Goal: Task Accomplishment & Management: Manage account settings

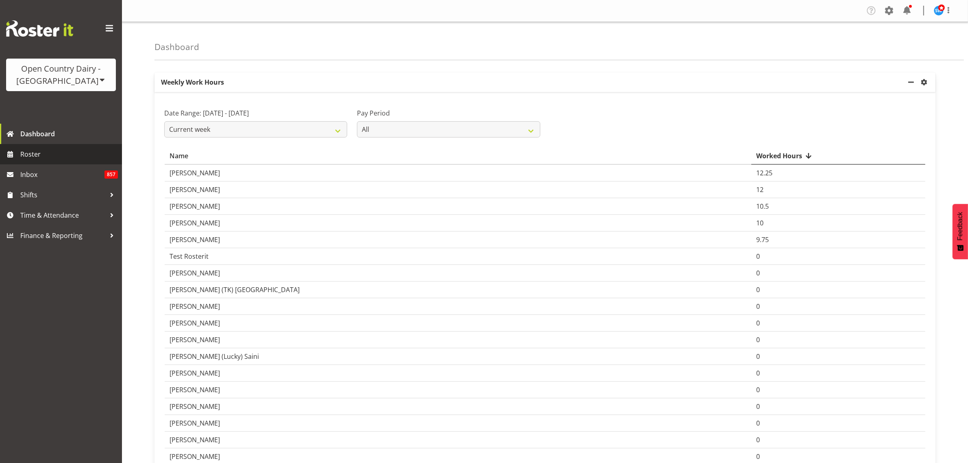
click at [33, 153] on span "Roster" at bounding box center [69, 154] width 98 height 12
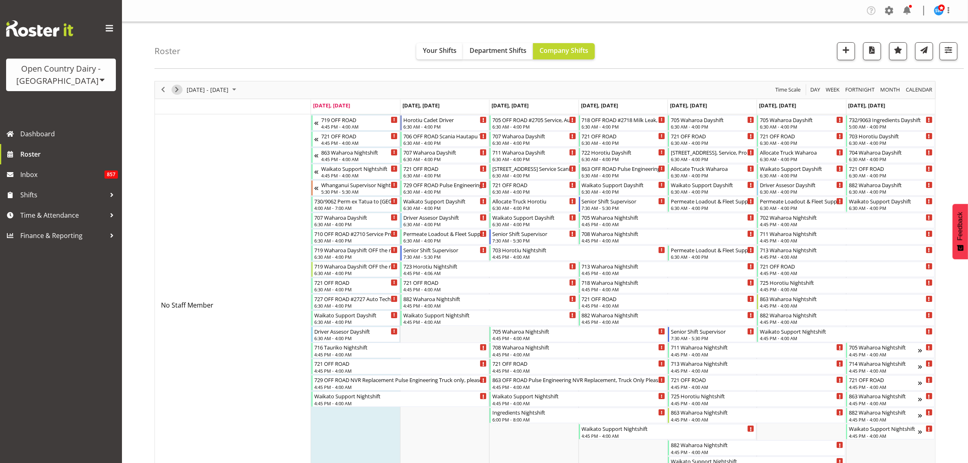
click at [175, 90] on span "Next" at bounding box center [177, 90] width 10 height 10
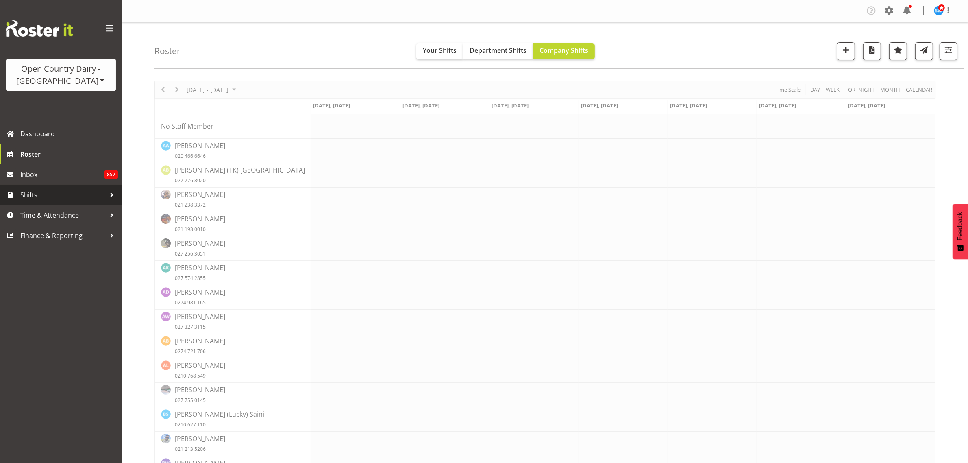
click at [35, 194] on span "Shifts" at bounding box center [62, 195] width 85 height 12
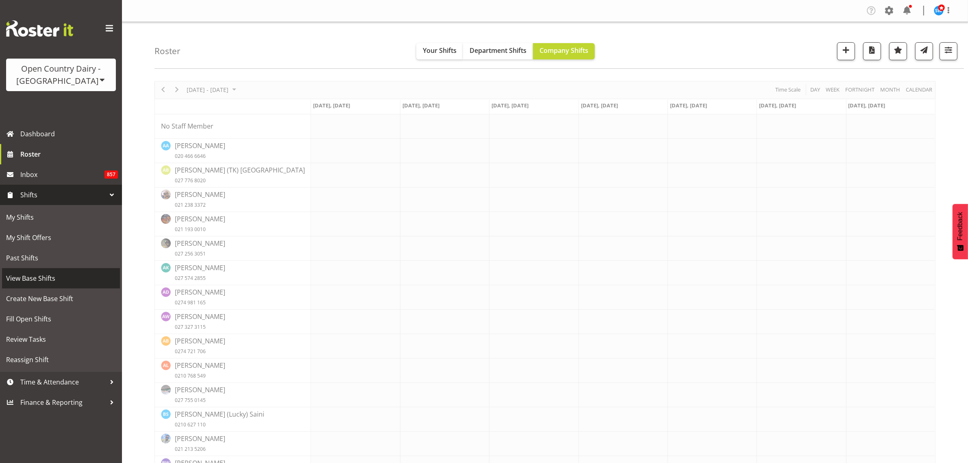
click at [51, 276] on span "View Base Shifts" at bounding box center [61, 278] width 110 height 12
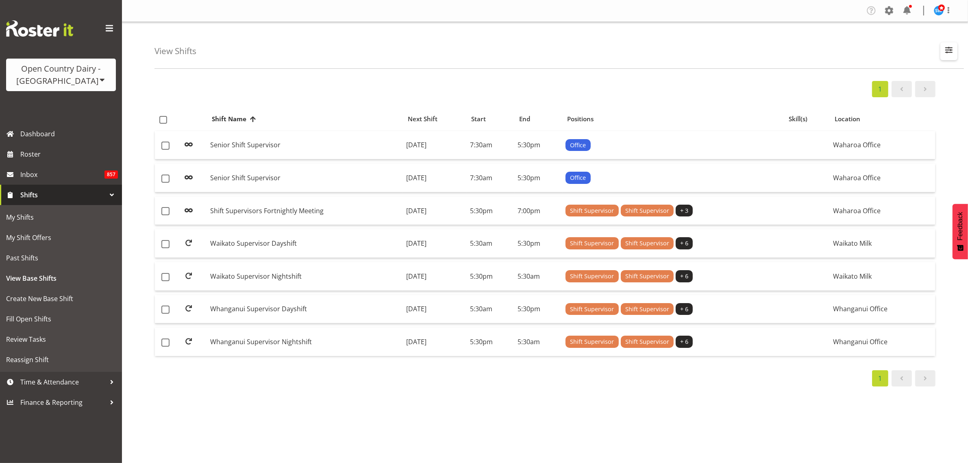
click at [948, 49] on span "button" at bounding box center [948, 50] width 11 height 11
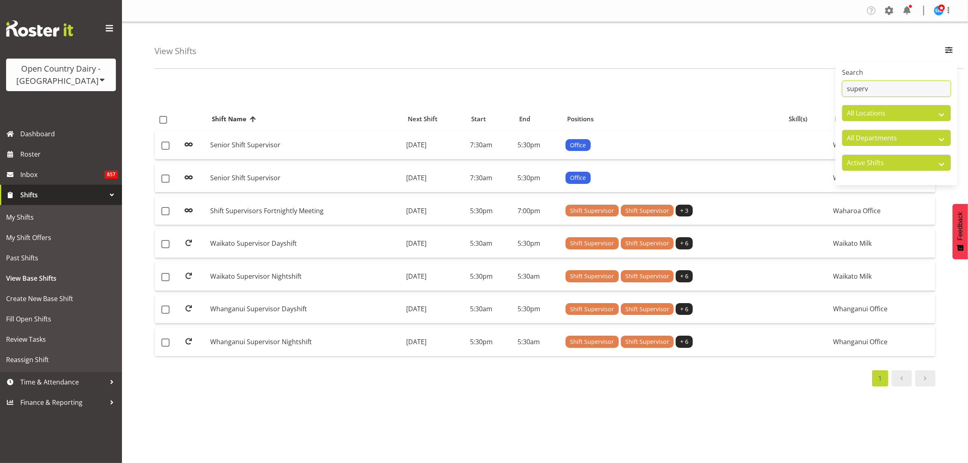
click at [873, 86] on input "superv" at bounding box center [896, 88] width 109 height 16
type input "s"
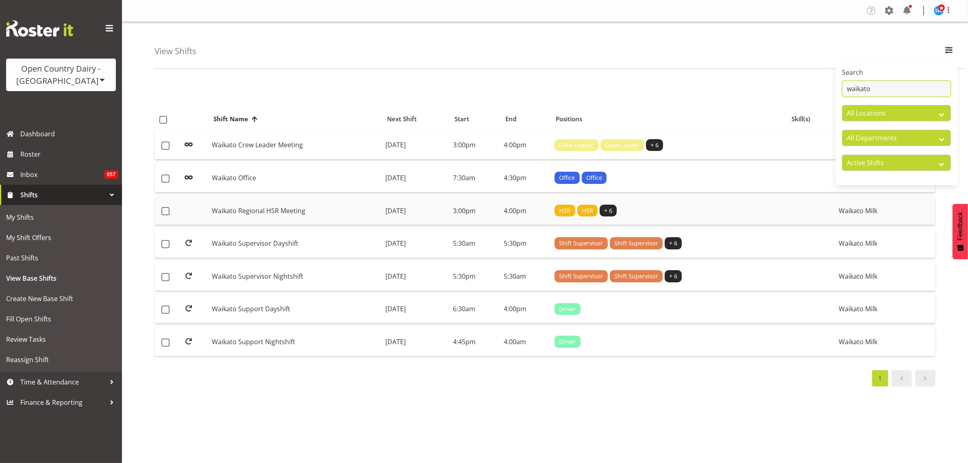
type input "waikato"
click at [269, 211] on td "Waikato Regional HSR Meeting" at bounding box center [296, 210] width 174 height 29
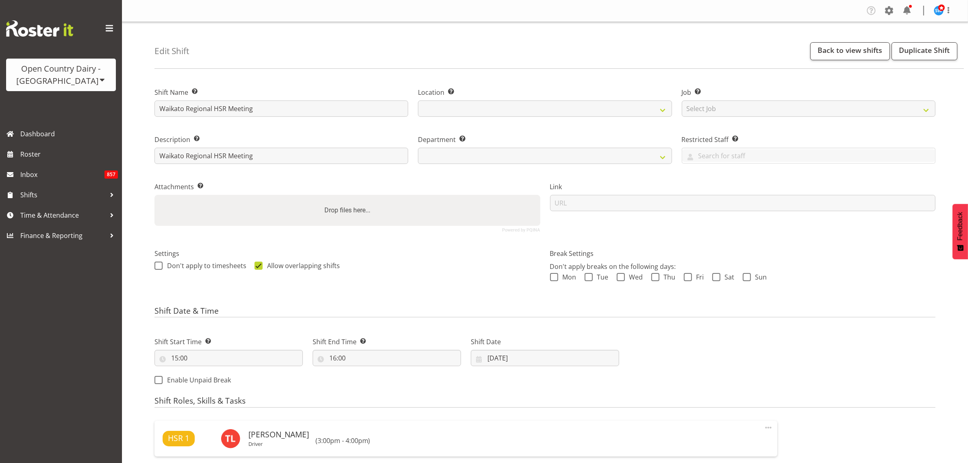
select select
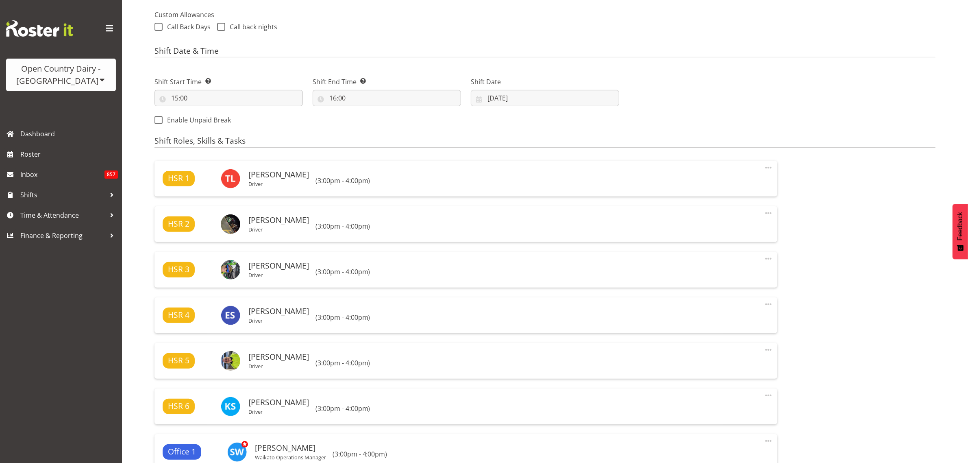
select select
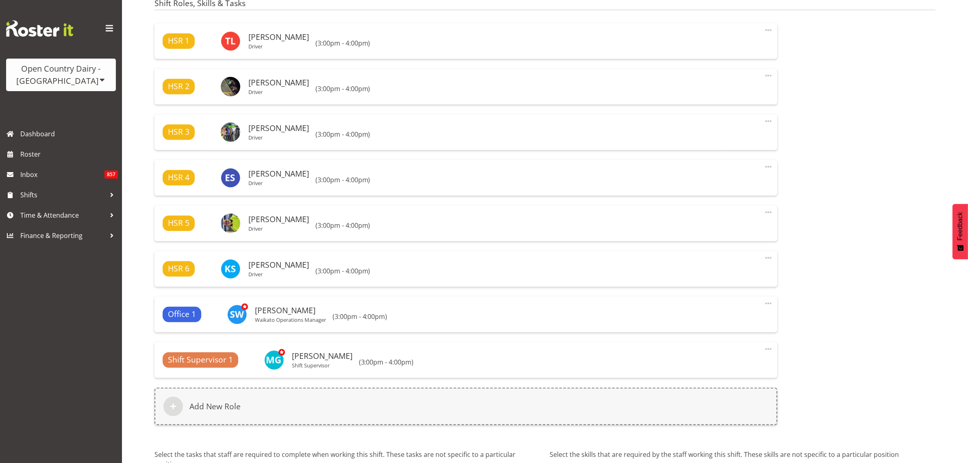
scroll to position [457, 0]
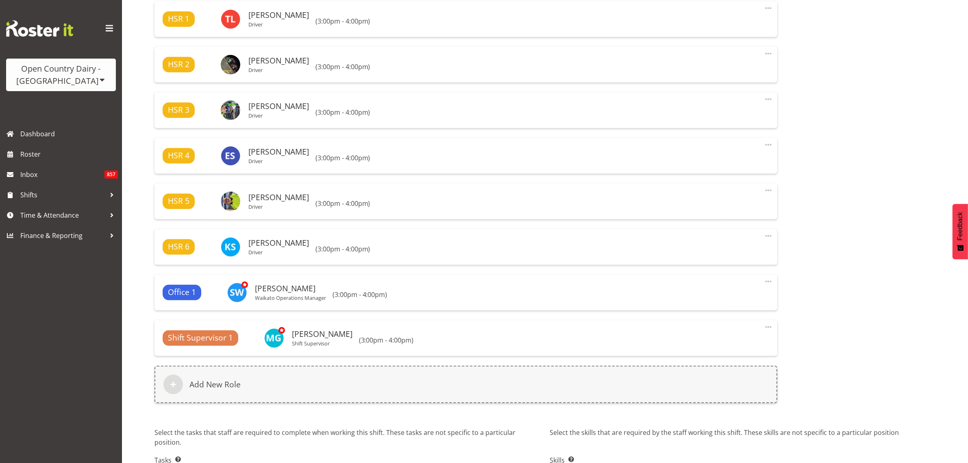
select select "1054"
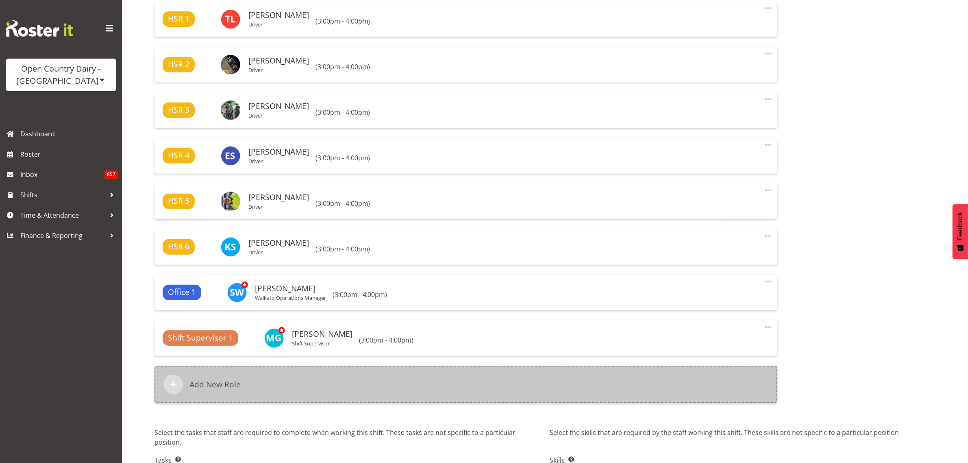
click at [231, 385] on h6 "Add New Role" at bounding box center [214, 384] width 51 height 10
select select
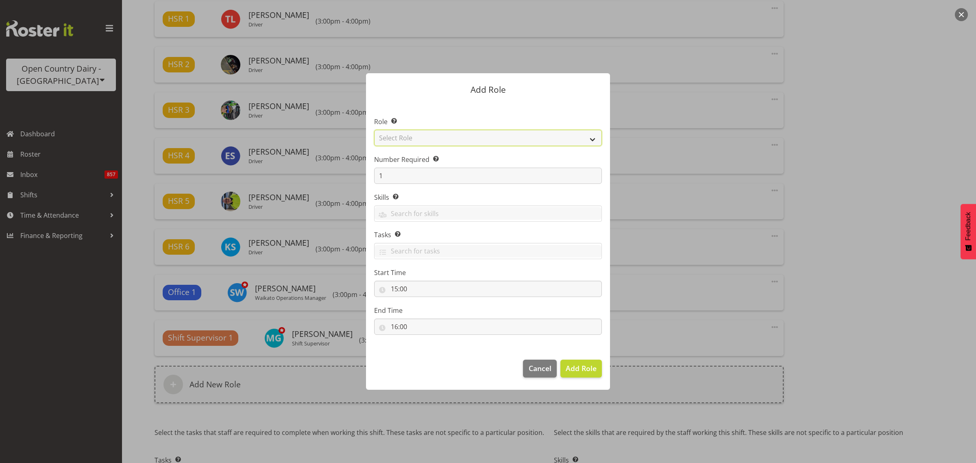
click at [592, 137] on select "Select Role Cadet Driver Crew Leader Driver Driver Buddy Driver Assessor Dayshi…" at bounding box center [488, 138] width 228 height 16
select select "1440"
click at [374, 130] on select "Select Role Cadet Driver Crew Leader Driver Driver Buddy Driver Assessor Dayshi…" at bounding box center [488, 138] width 228 height 16
click at [574, 371] on span "Add Role" at bounding box center [580, 368] width 31 height 10
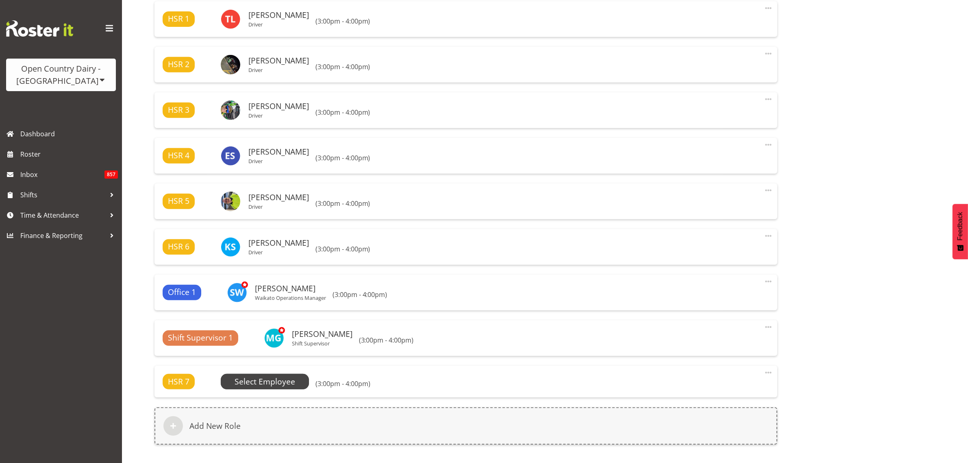
click at [279, 385] on span "Select Employee" at bounding box center [265, 382] width 61 height 12
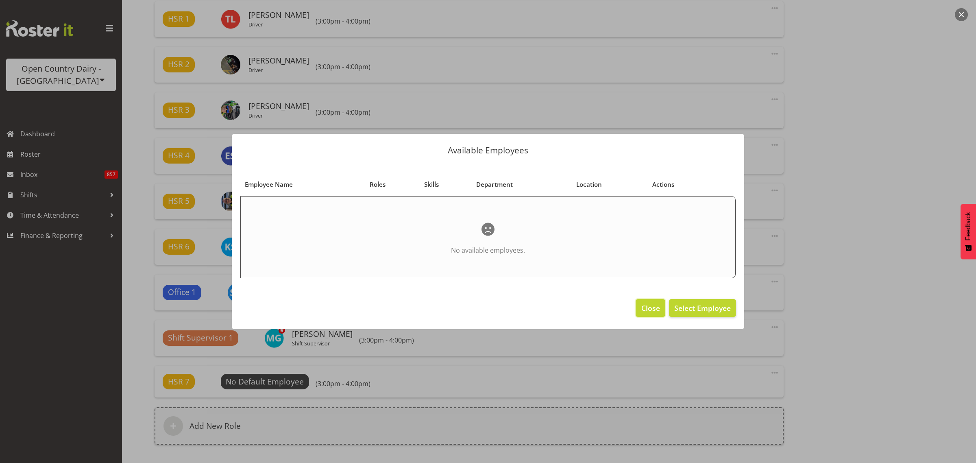
click at [650, 311] on span "Close" at bounding box center [650, 307] width 19 height 11
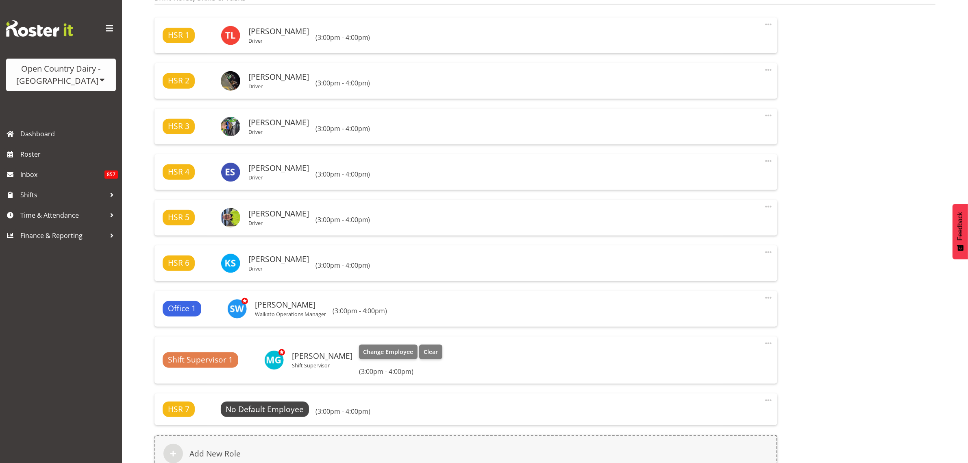
scroll to position [508, 0]
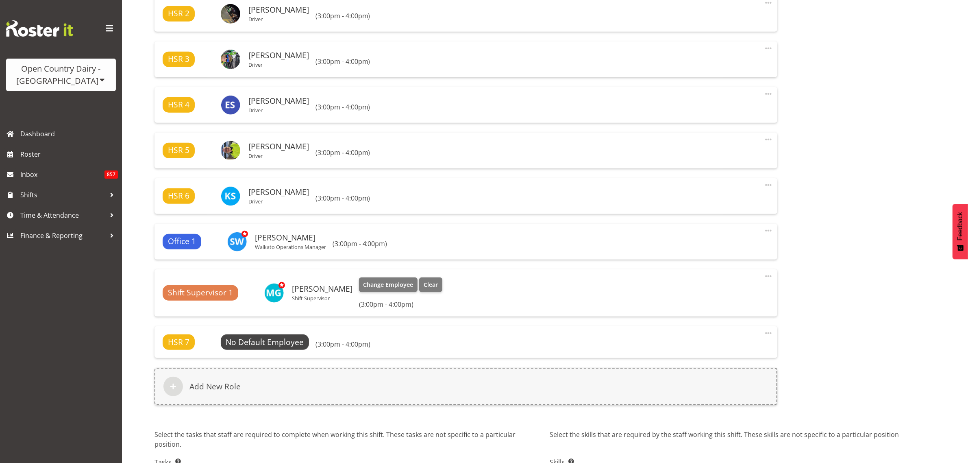
select select "763"
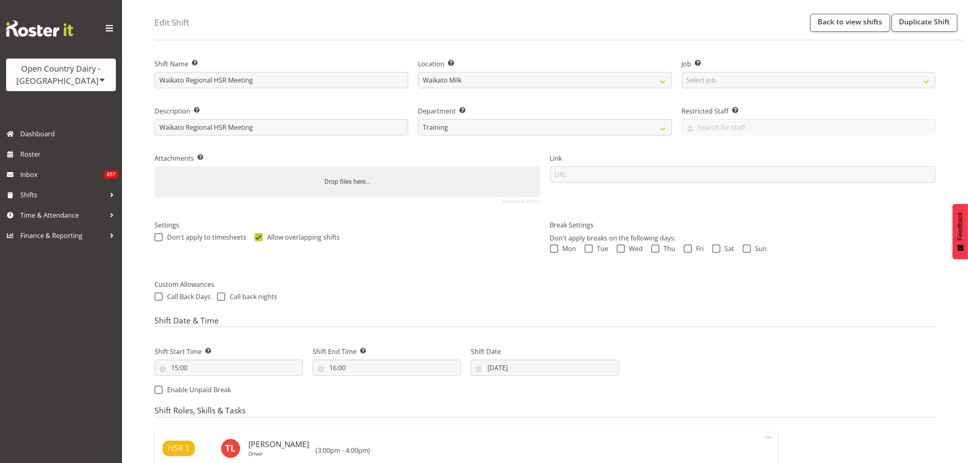
scroll to position [3, 0]
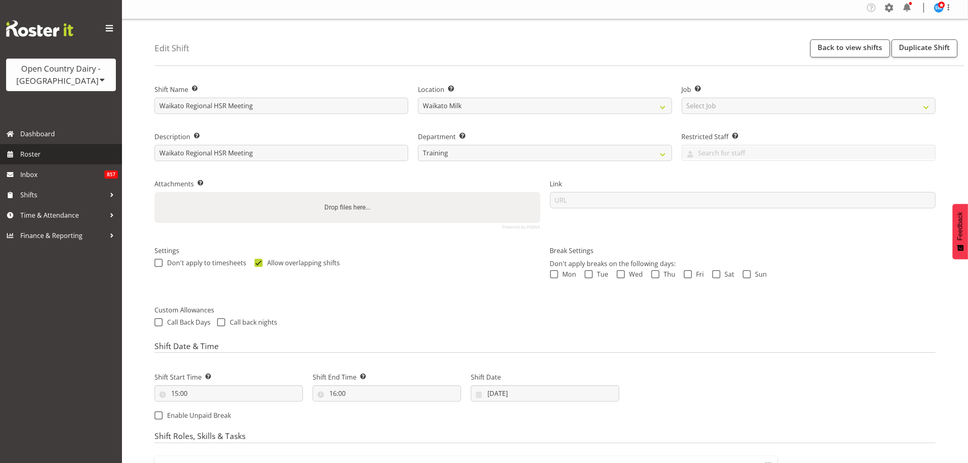
click at [26, 149] on span "Roster" at bounding box center [69, 154] width 98 height 12
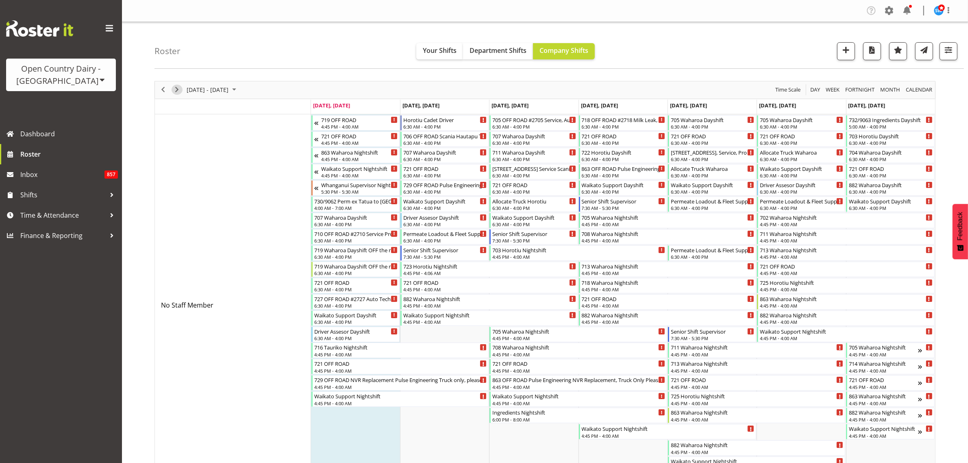
click at [175, 93] on span "Next" at bounding box center [177, 90] width 10 height 10
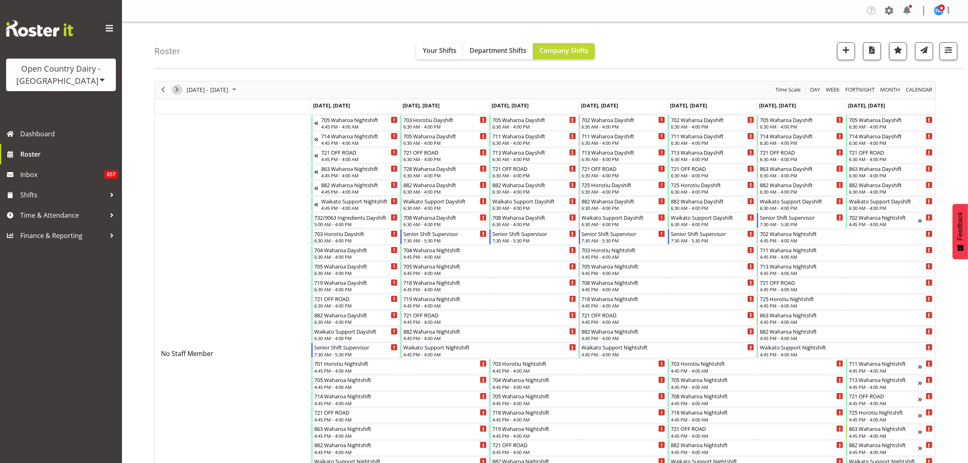
click at [176, 92] on span "Next" at bounding box center [177, 90] width 10 height 10
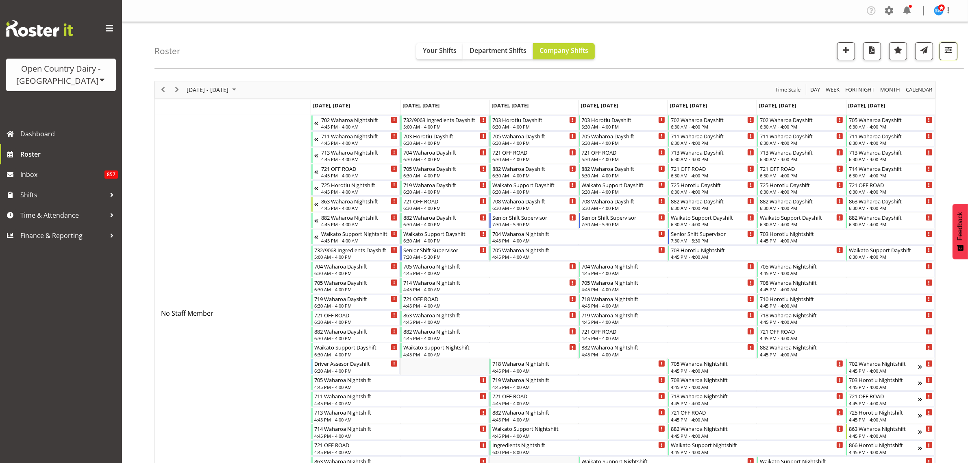
click at [954, 54] on button "button" at bounding box center [948, 51] width 18 height 18
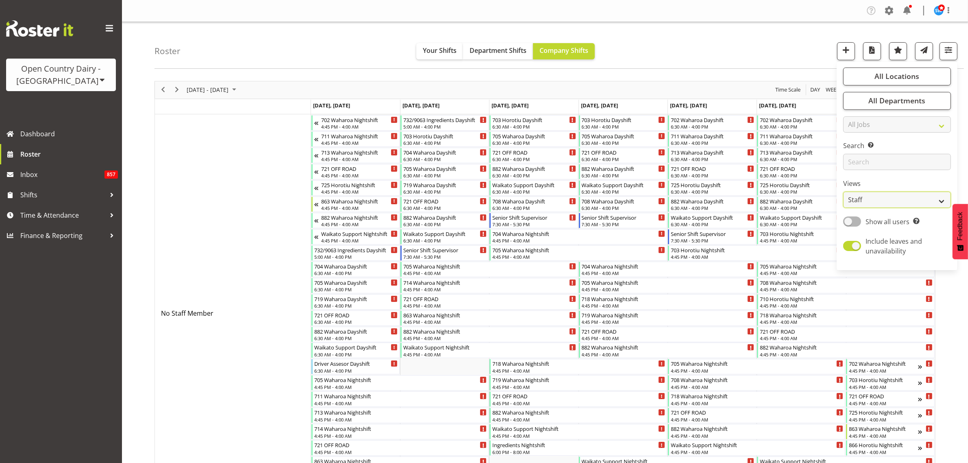
click at [928, 198] on select "Staff Role Shift - Horizontal Shift - Vertical Staff - Location" at bounding box center [897, 199] width 108 height 16
select select "shiftH"
click at [843, 191] on select "Staff Role Shift - Horizontal Shift - Vertical Staff - Location" at bounding box center [897, 199] width 108 height 16
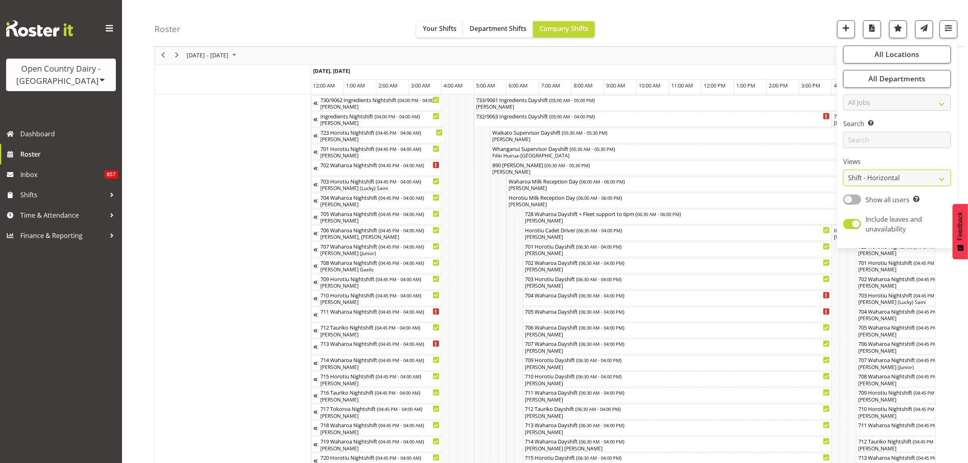
scroll to position [51, 0]
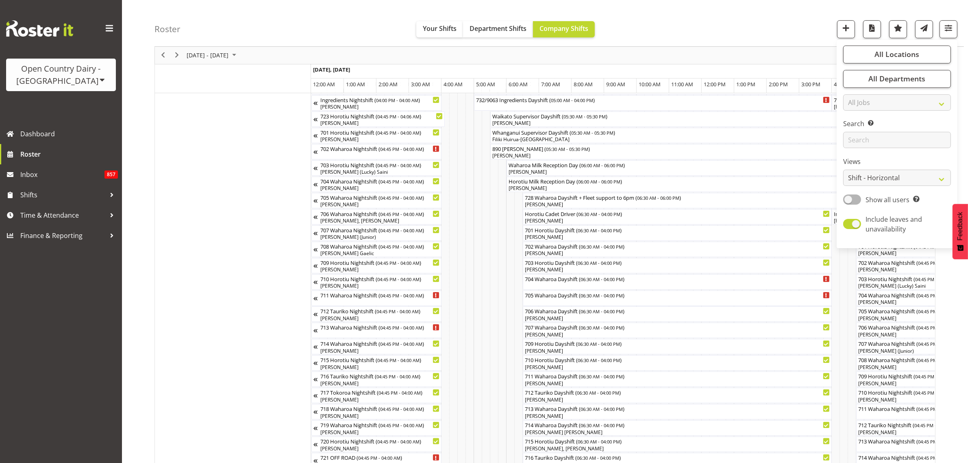
click at [653, 26] on div "Roster Your Shifts Department Shifts Company Shifts All Locations Clear Ingredi…" at bounding box center [558, 23] width 809 height 47
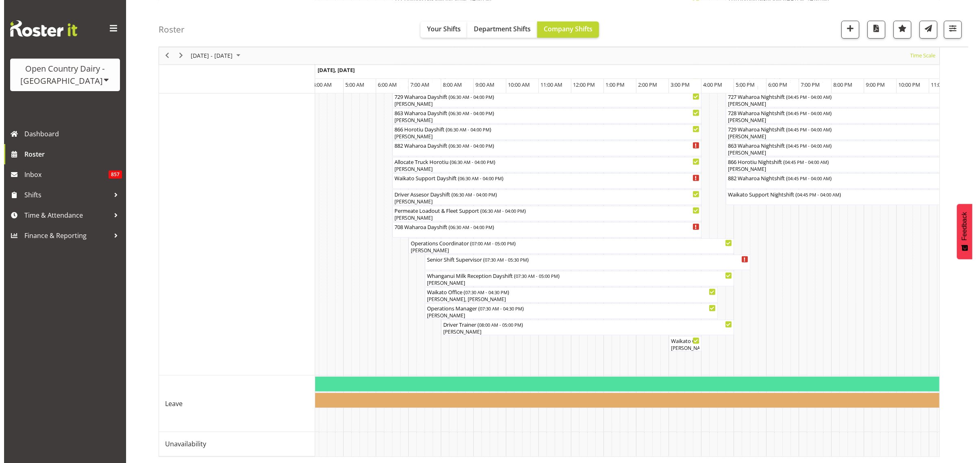
scroll to position [0, 1709]
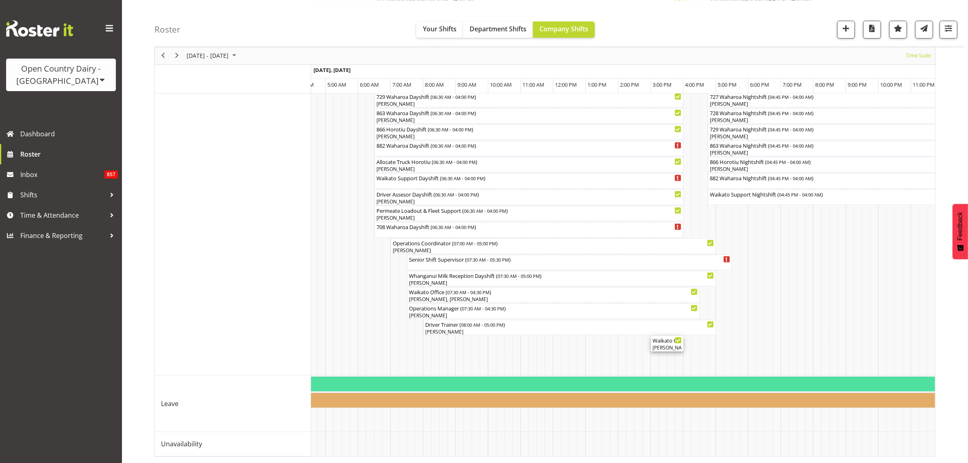
click at [658, 336] on div "Waikato Crew Leader Meeting ( 03:00 PM - 04:00 PM ) [PERSON_NAME], [PERSON_NAME…" at bounding box center [666, 343] width 29 height 15
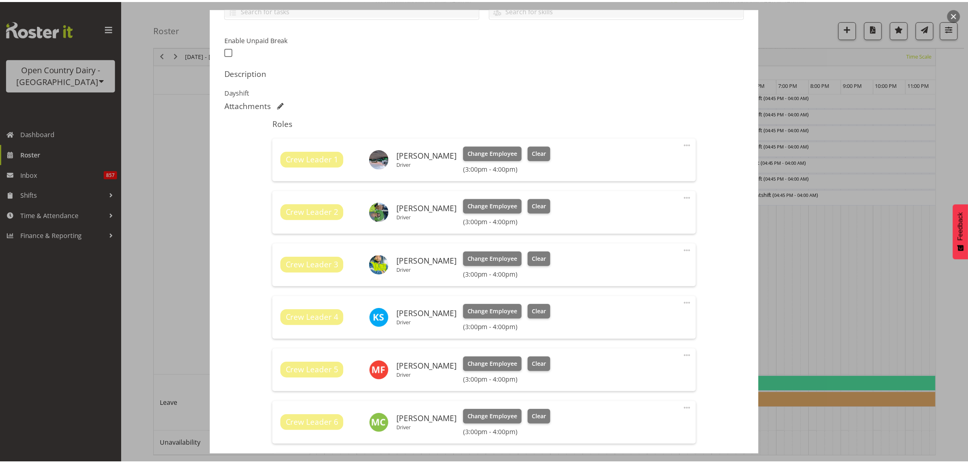
scroll to position [405, 0]
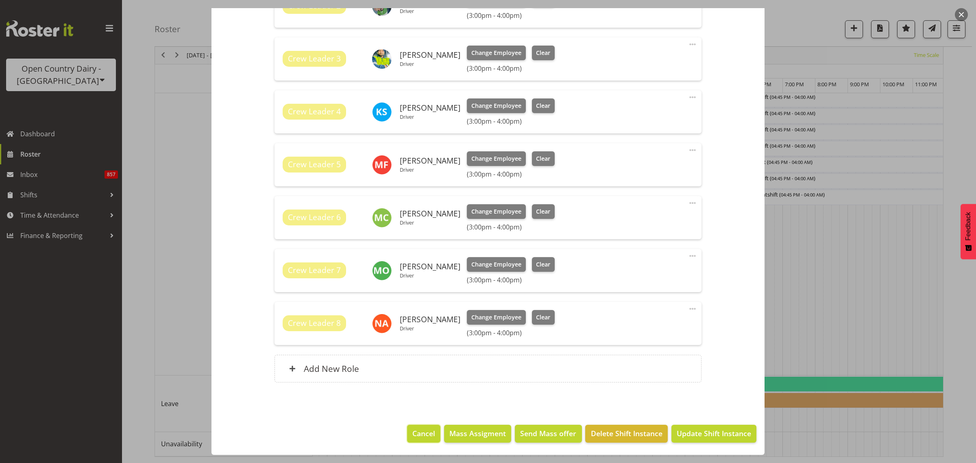
click at [412, 430] on span "Cancel" at bounding box center [423, 433] width 23 height 11
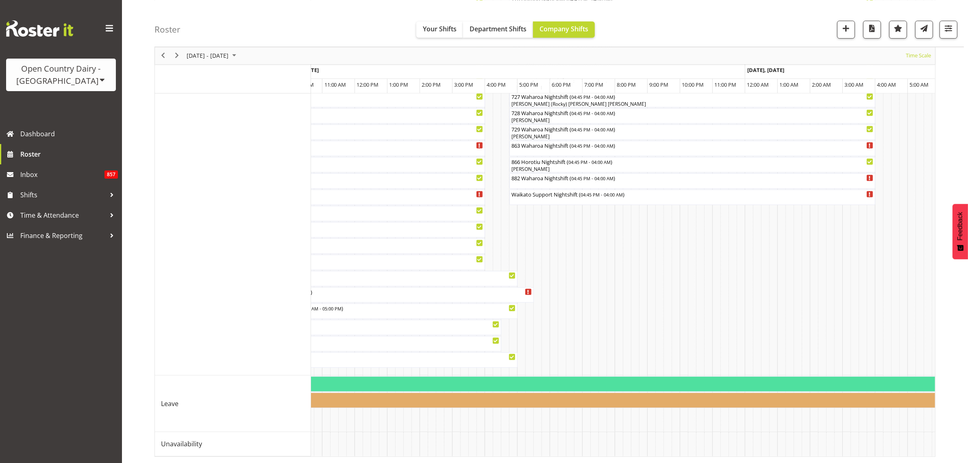
scroll to position [0, 0]
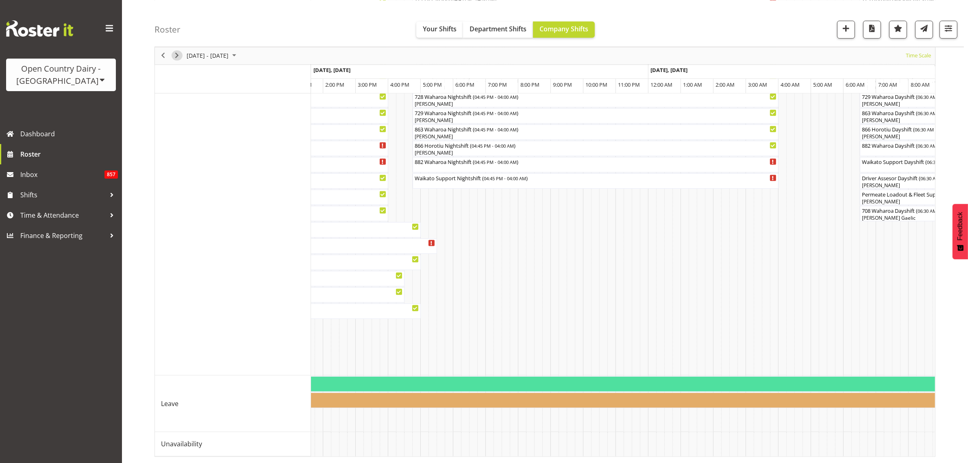
click at [175, 58] on span "Next" at bounding box center [177, 55] width 10 height 10
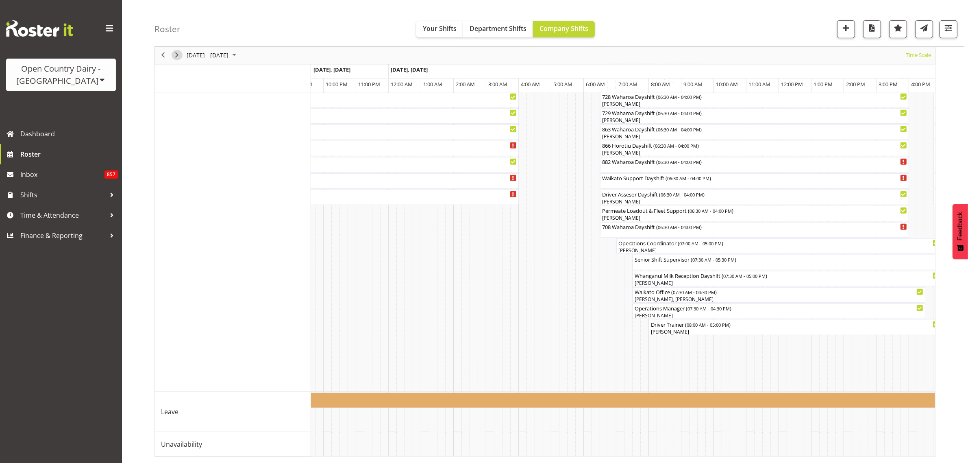
click at [176, 56] on span "Next" at bounding box center [177, 55] width 10 height 10
